Goal: Check status: Check status

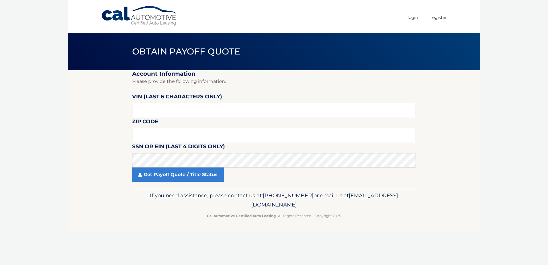
click at [184, 110] on input "text" at bounding box center [274, 110] width 284 height 14
click at [167, 108] on input "text" at bounding box center [274, 110] width 284 height 14
paste input "539700"
type input "539700"
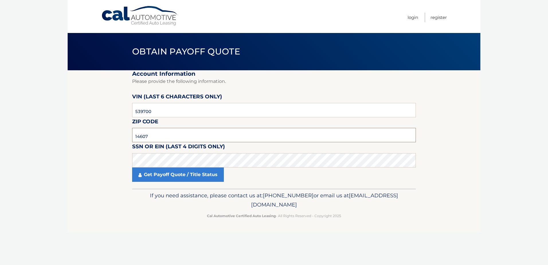
type input "14607"
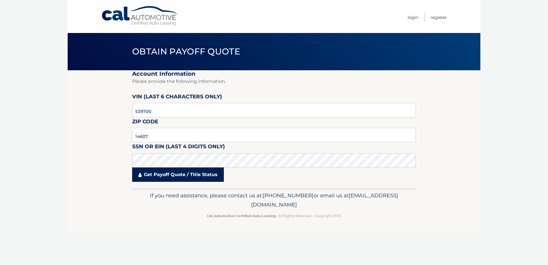
click at [157, 178] on link "Get Payoff Quote / Title Status" at bounding box center [178, 174] width 92 height 14
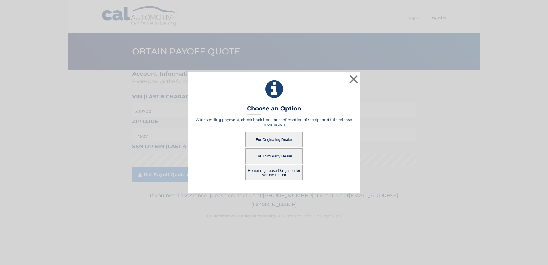
click at [272, 138] on button "For Originating Dealer" at bounding box center [273, 140] width 57 height 16
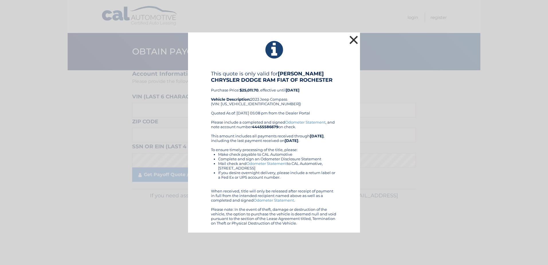
click at [350, 38] on button "×" at bounding box center [353, 39] width 11 height 11
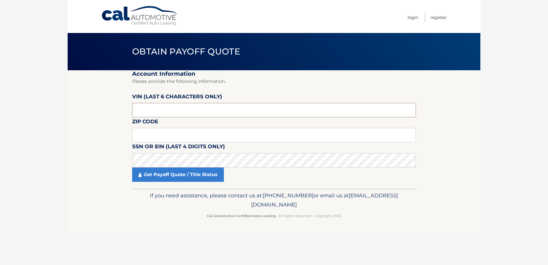
click at [168, 109] on input "text" at bounding box center [274, 110] width 284 height 14
click at [174, 106] on input "text" at bounding box center [274, 110] width 284 height 14
click at [163, 131] on input "text" at bounding box center [274, 135] width 284 height 14
click at [159, 112] on input "text" at bounding box center [274, 110] width 284 height 14
type input "539700"
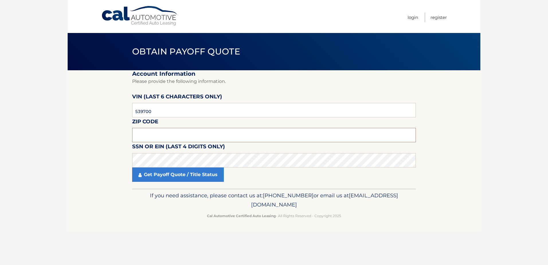
click at [175, 139] on input "text" at bounding box center [274, 135] width 284 height 14
type input "14607"
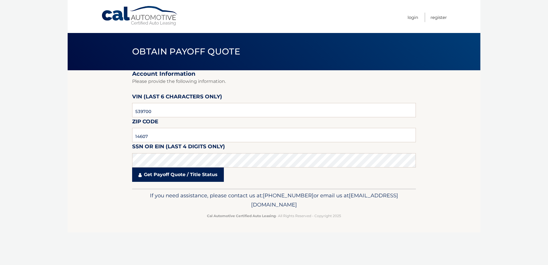
click at [162, 174] on link "Get Payoff Quote / Title Status" at bounding box center [178, 174] width 92 height 14
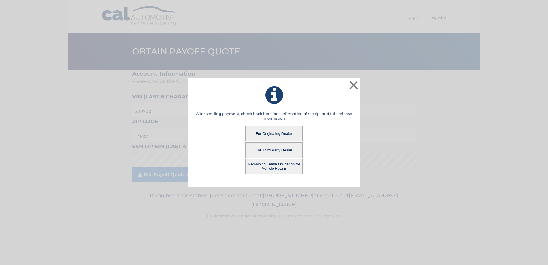
click at [274, 168] on button "Remaining Lease Obligation for Vehicle Return" at bounding box center [273, 167] width 57 height 16
click at [266, 165] on button "Remaining Lease Obligation for Vehicle Return" at bounding box center [273, 167] width 57 height 16
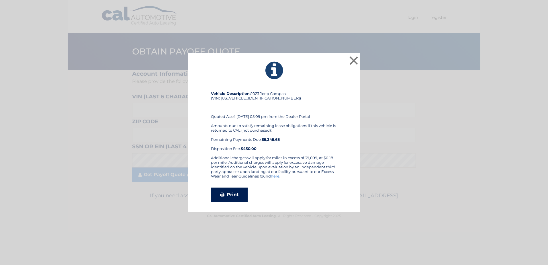
click at [225, 196] on link "Print" at bounding box center [229, 195] width 37 height 14
